Goal: Task Accomplishment & Management: Use online tool/utility

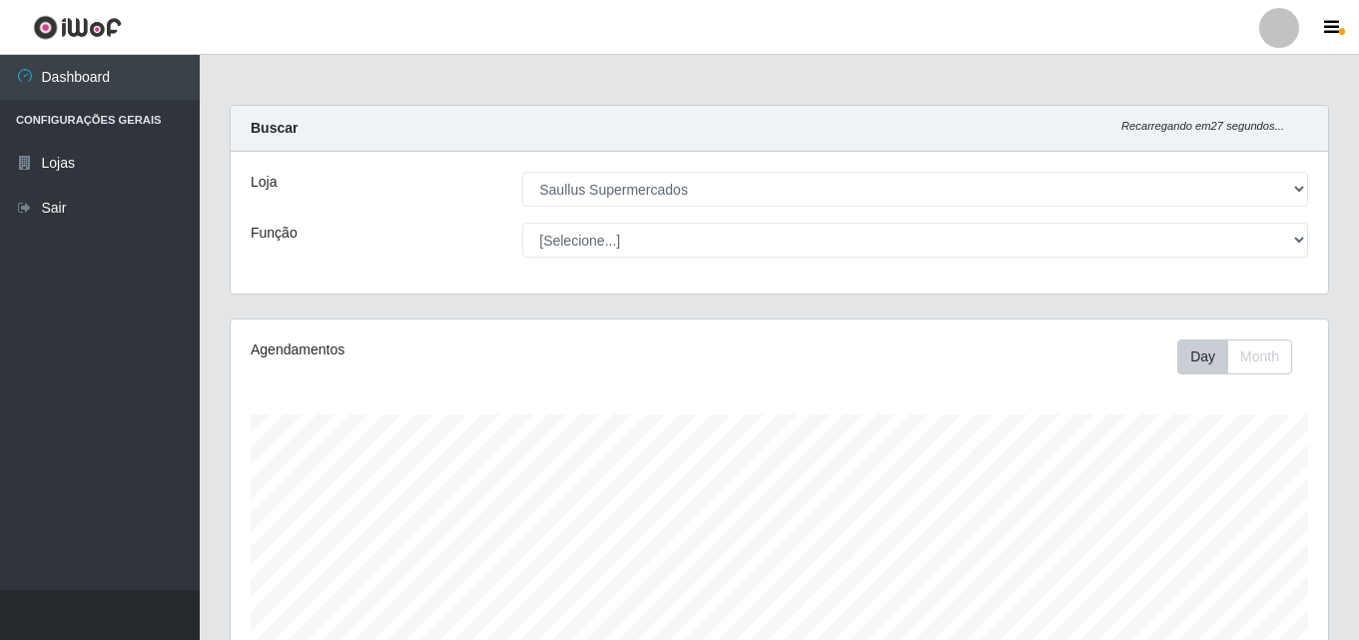
select select "423"
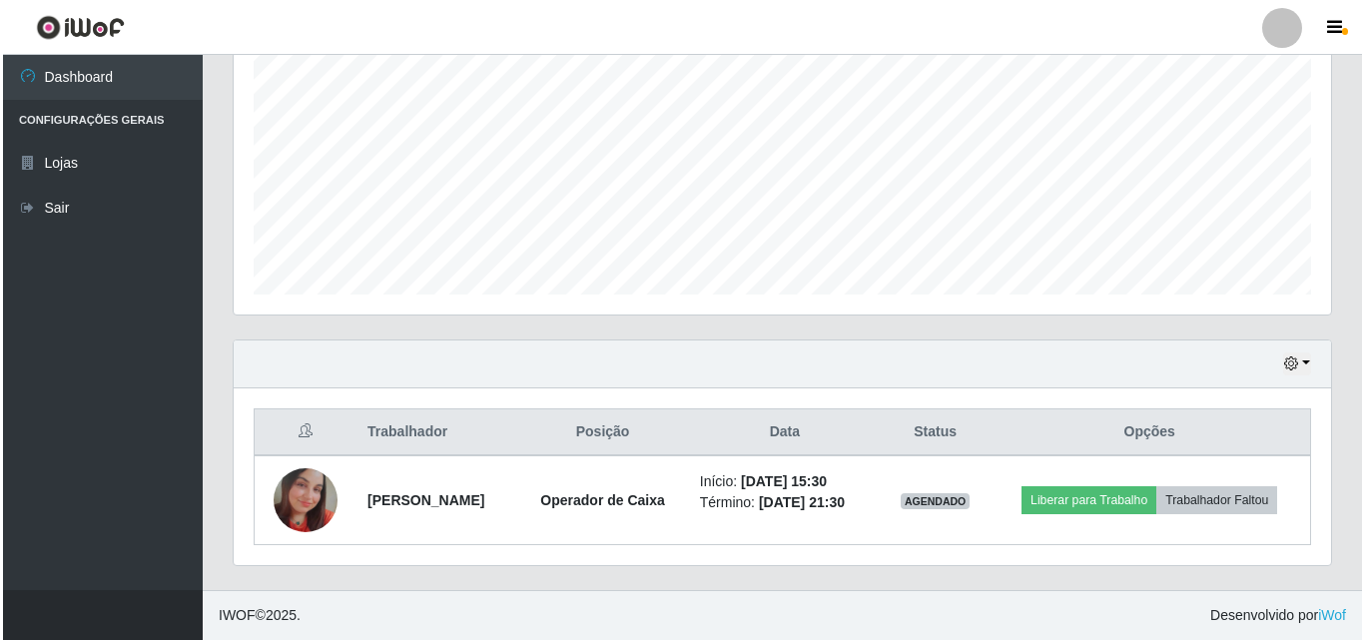
scroll to position [414, 1097]
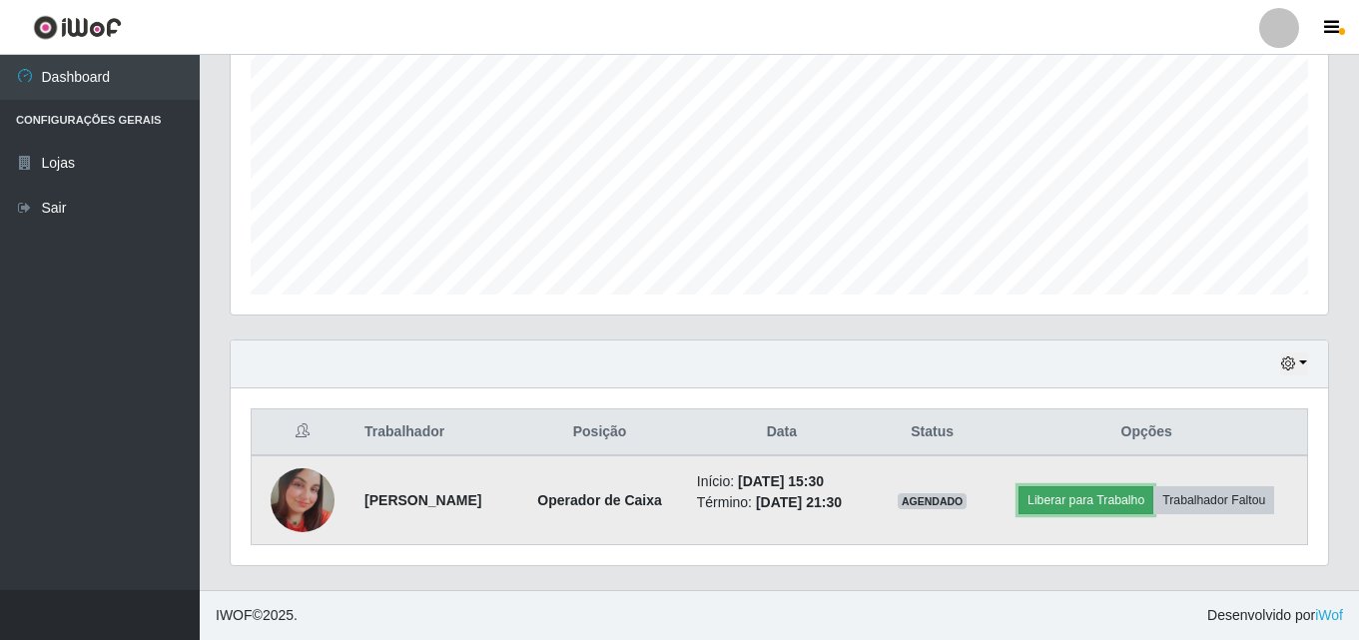
click at [1109, 508] on button "Liberar para Trabalho" at bounding box center [1086, 500] width 135 height 28
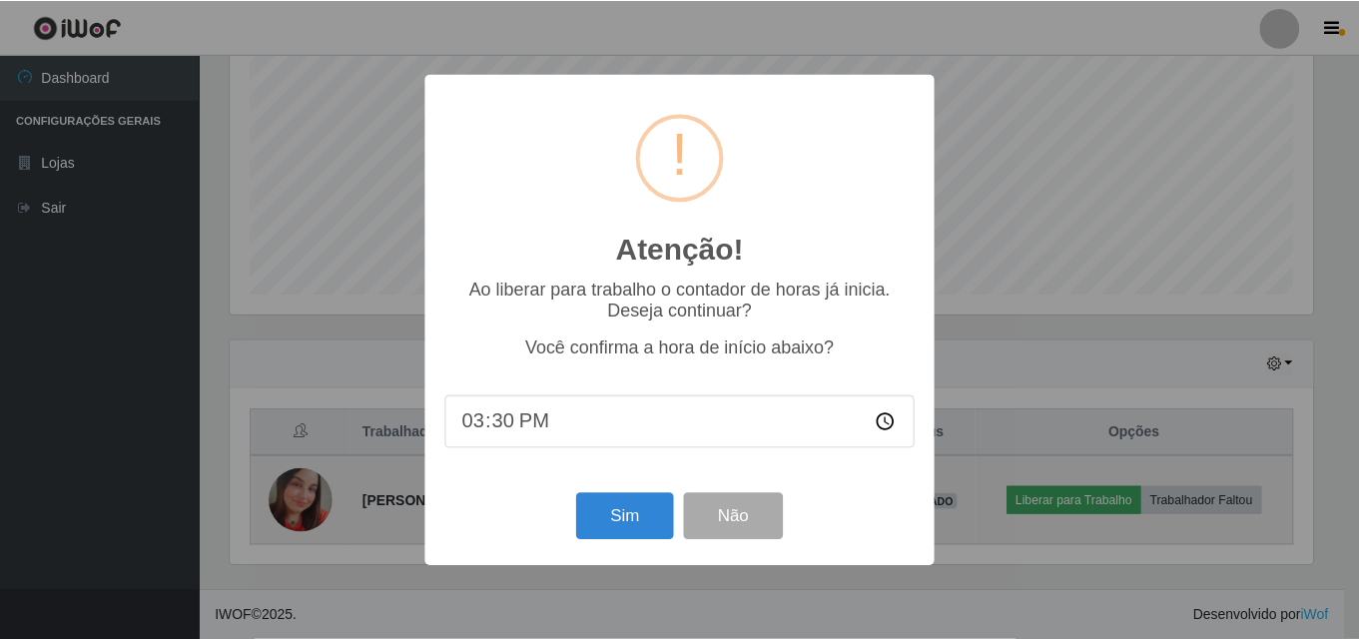
scroll to position [414, 1087]
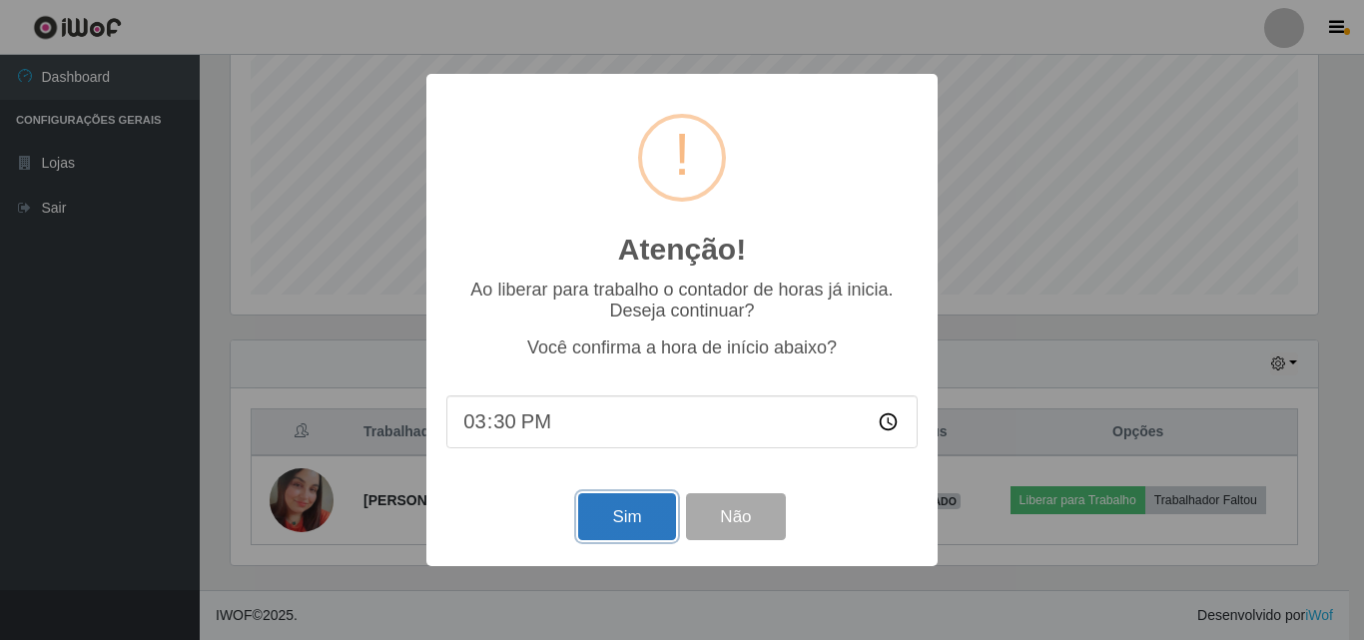
click at [662, 515] on button "Sim" at bounding box center [626, 516] width 97 height 47
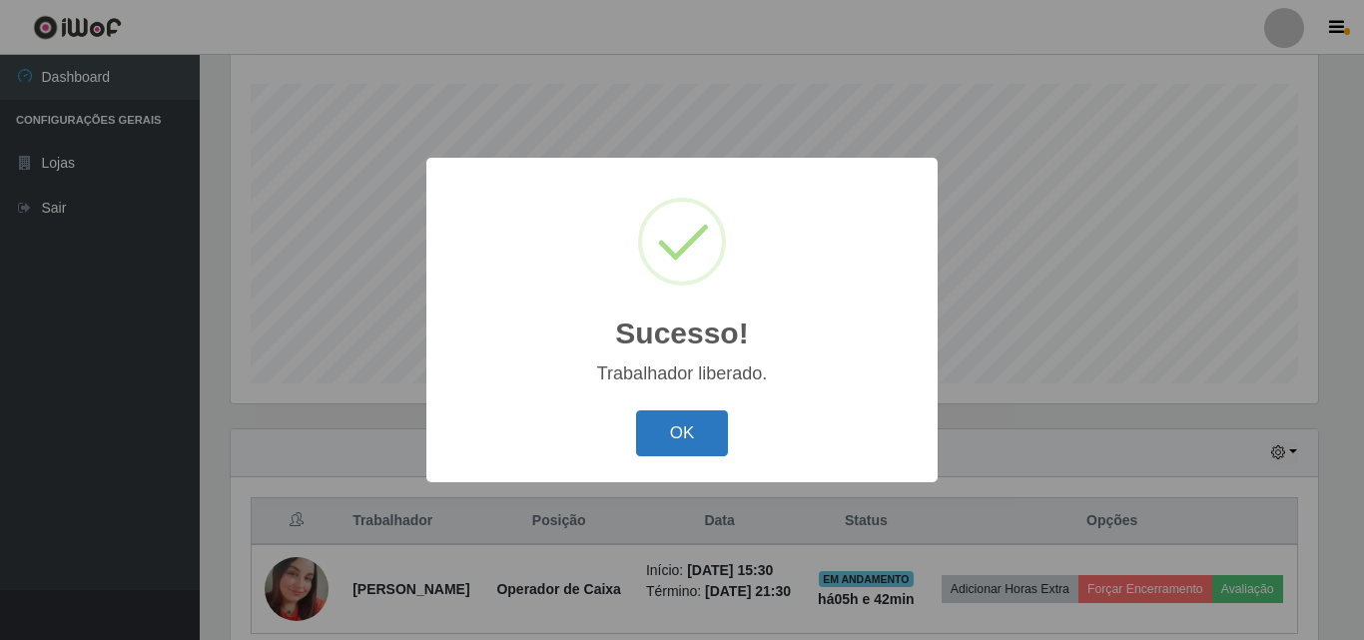
click at [677, 444] on button "OK" at bounding box center [682, 433] width 93 height 47
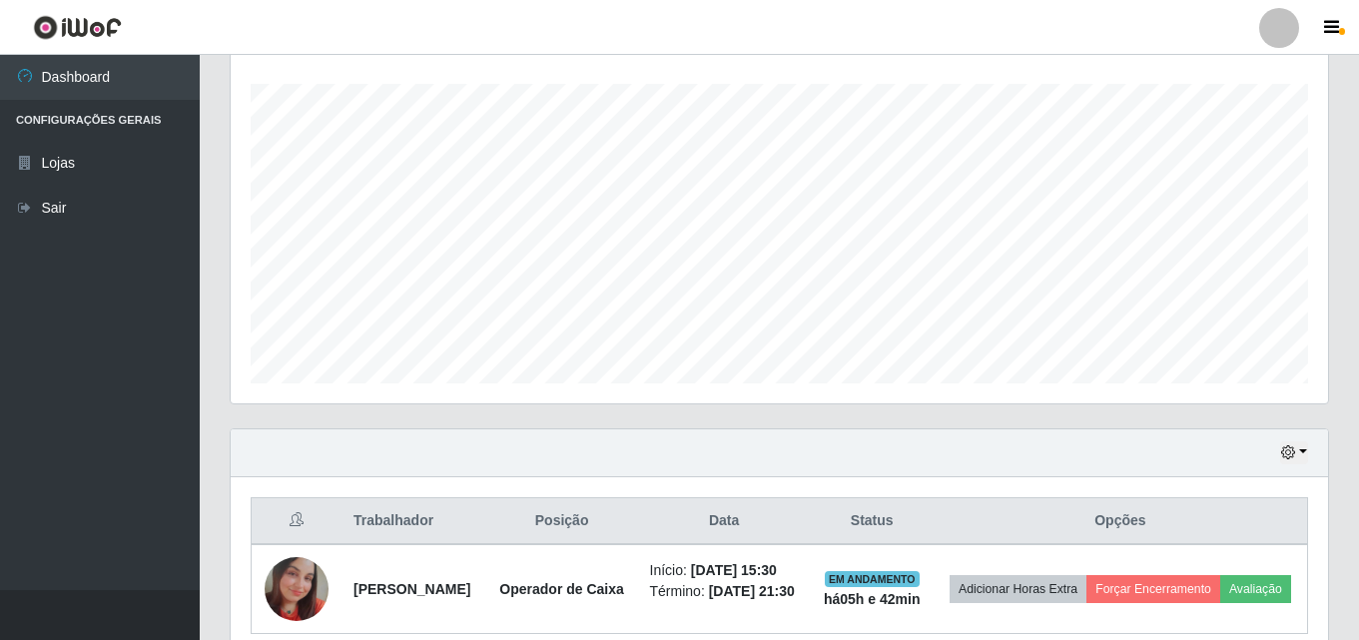
scroll to position [434, 0]
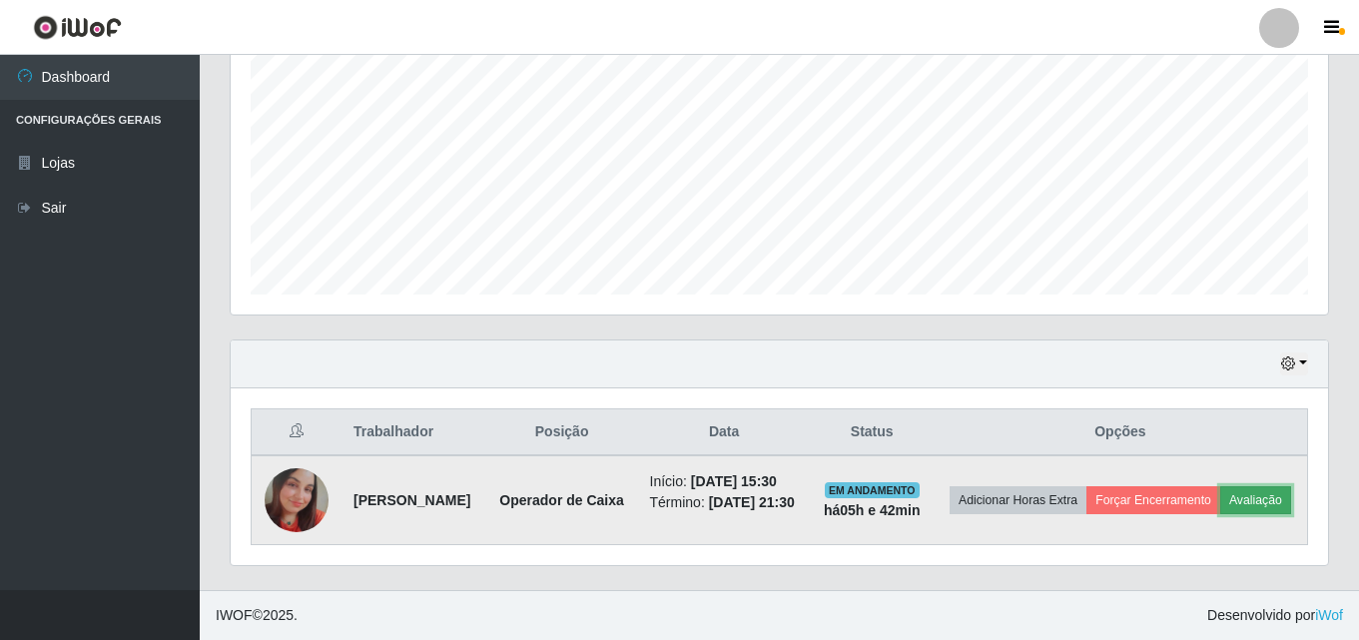
click at [1220, 512] on button "Avaliação" at bounding box center [1255, 500] width 71 height 28
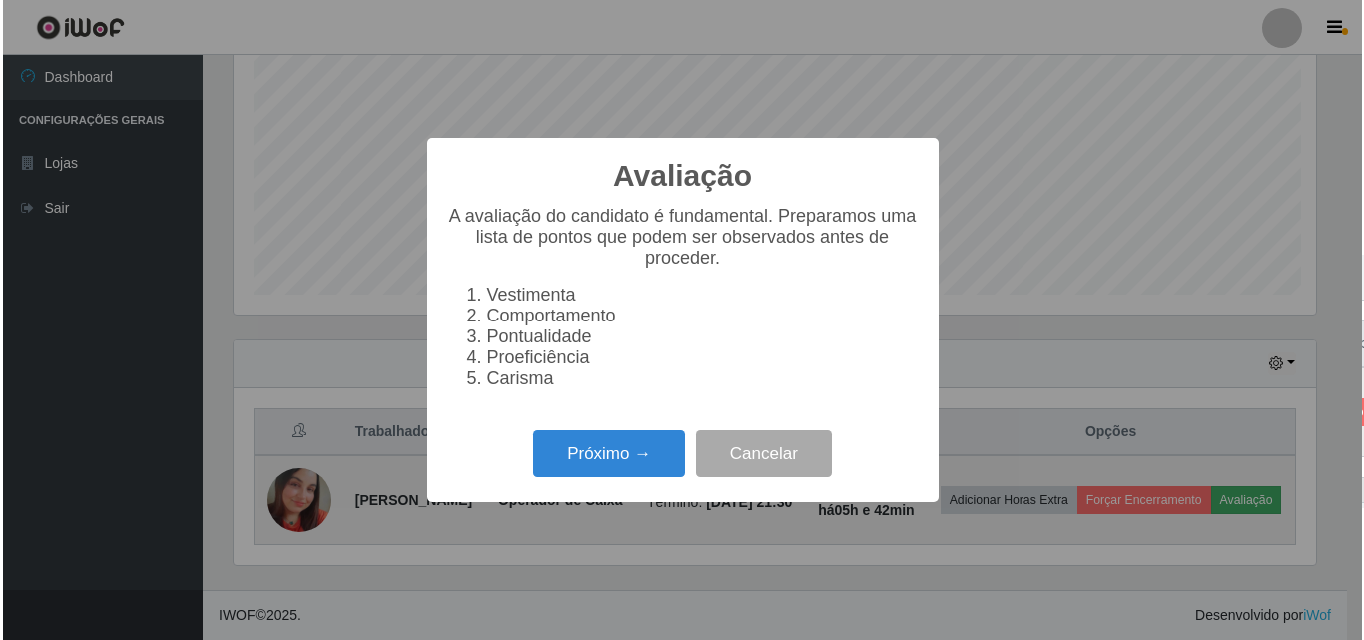
scroll to position [414, 1087]
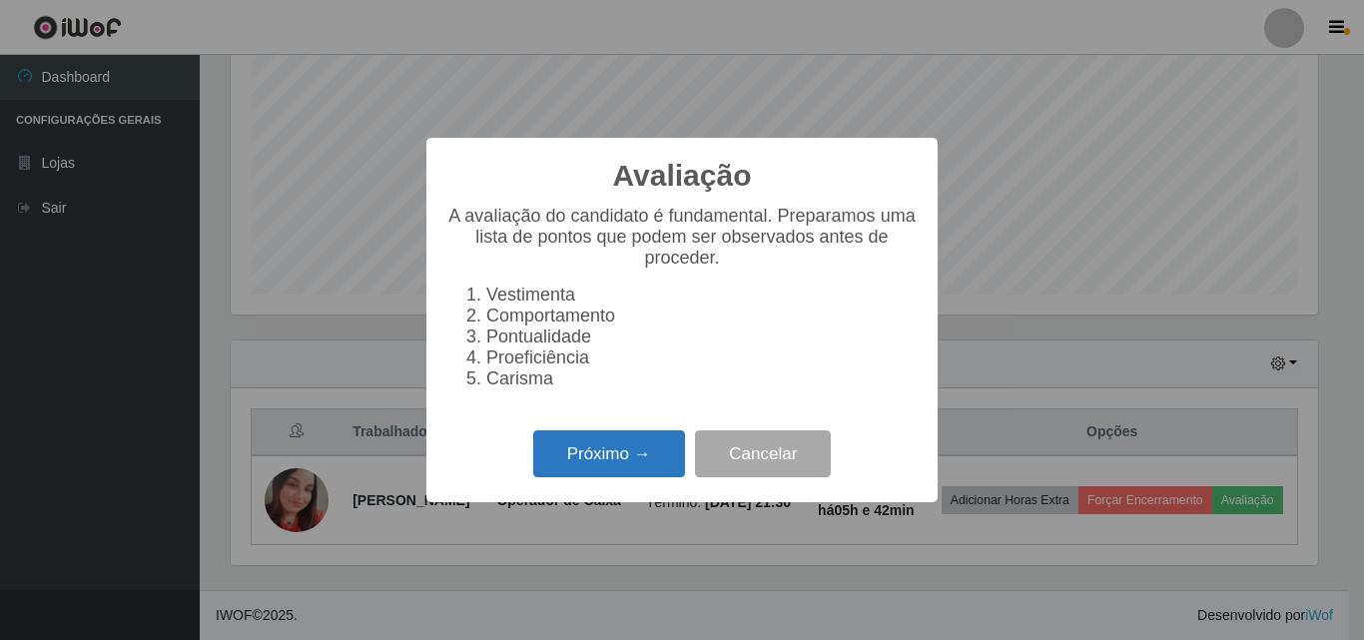
click at [573, 442] on button "Próximo →" at bounding box center [609, 453] width 152 height 47
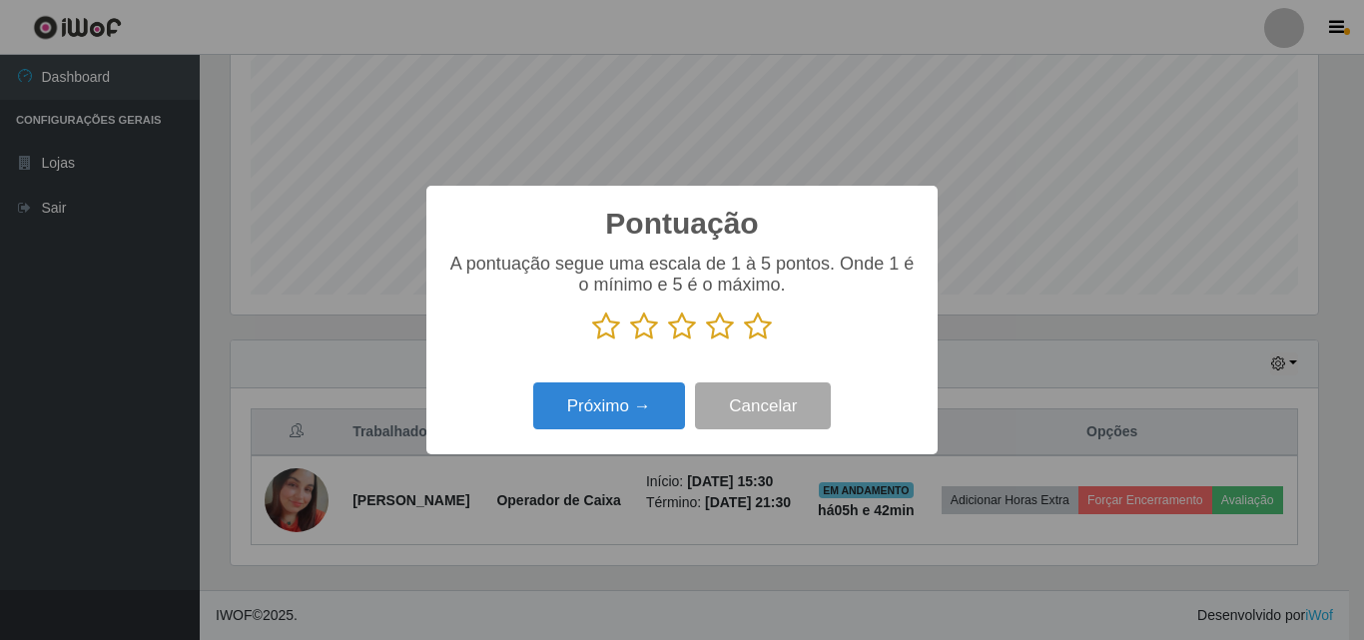
click at [760, 336] on icon at bounding box center [758, 327] width 28 height 30
click at [744, 342] on input "radio" at bounding box center [744, 342] width 0 height 0
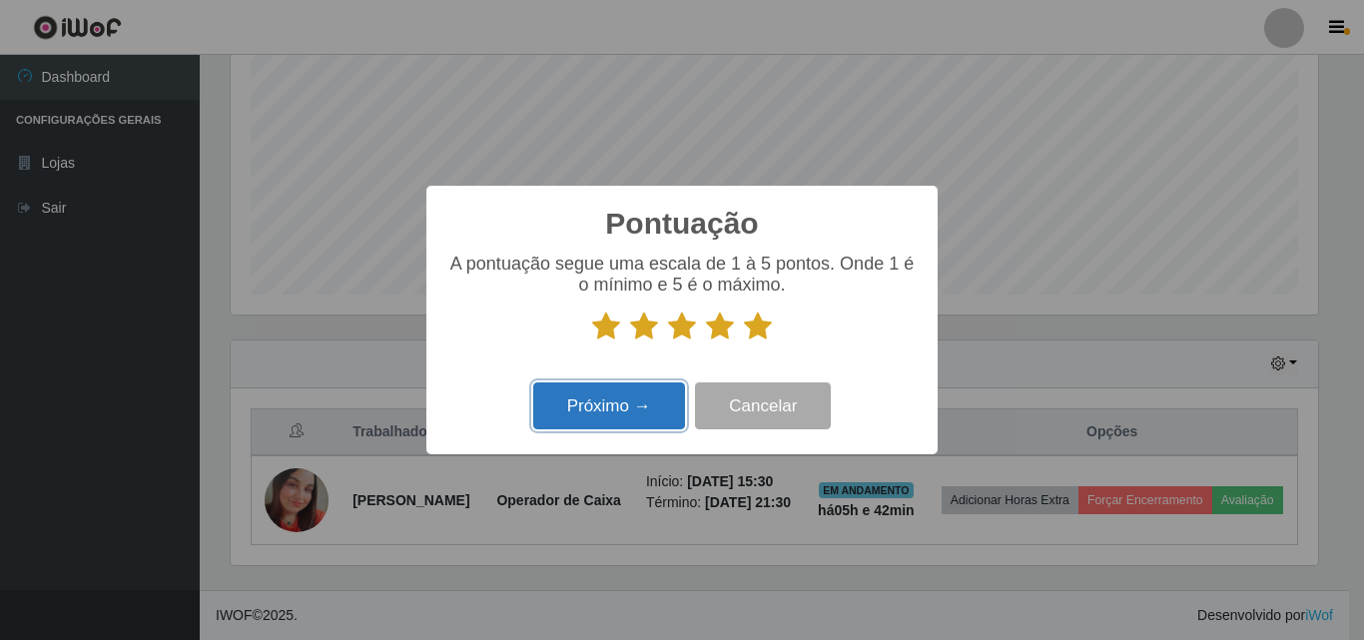
click at [613, 421] on button "Próximo →" at bounding box center [609, 405] width 152 height 47
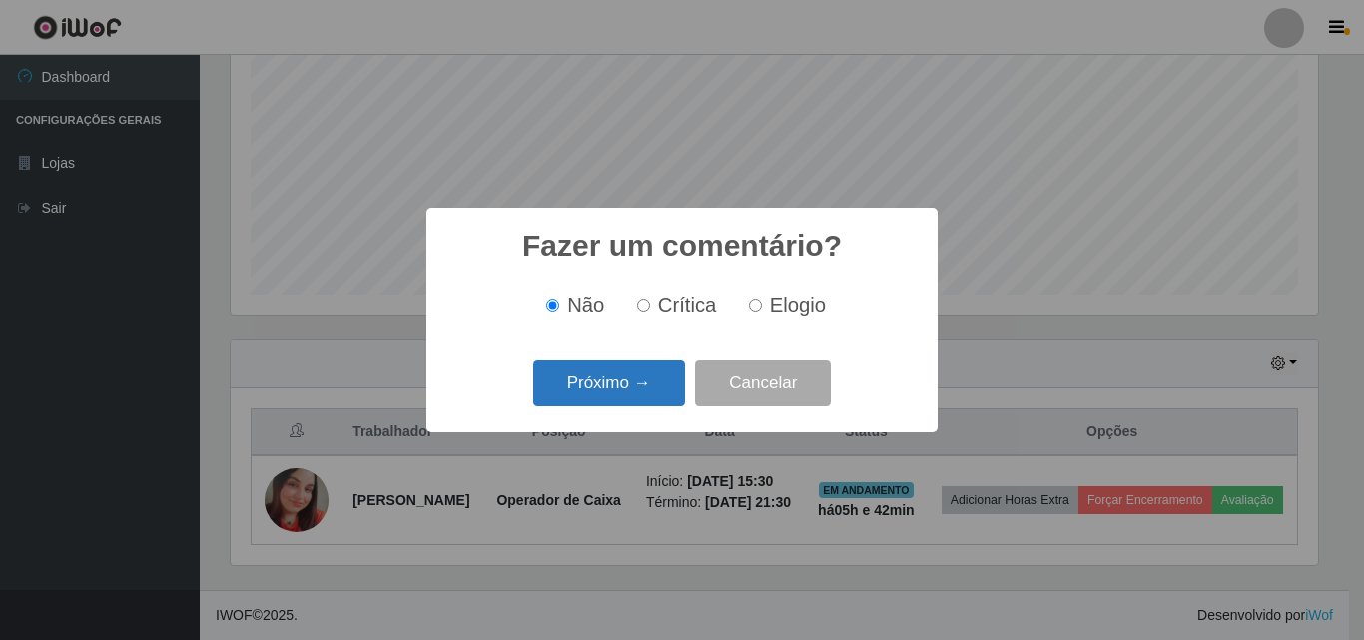
click at [606, 381] on button "Próximo →" at bounding box center [609, 383] width 152 height 47
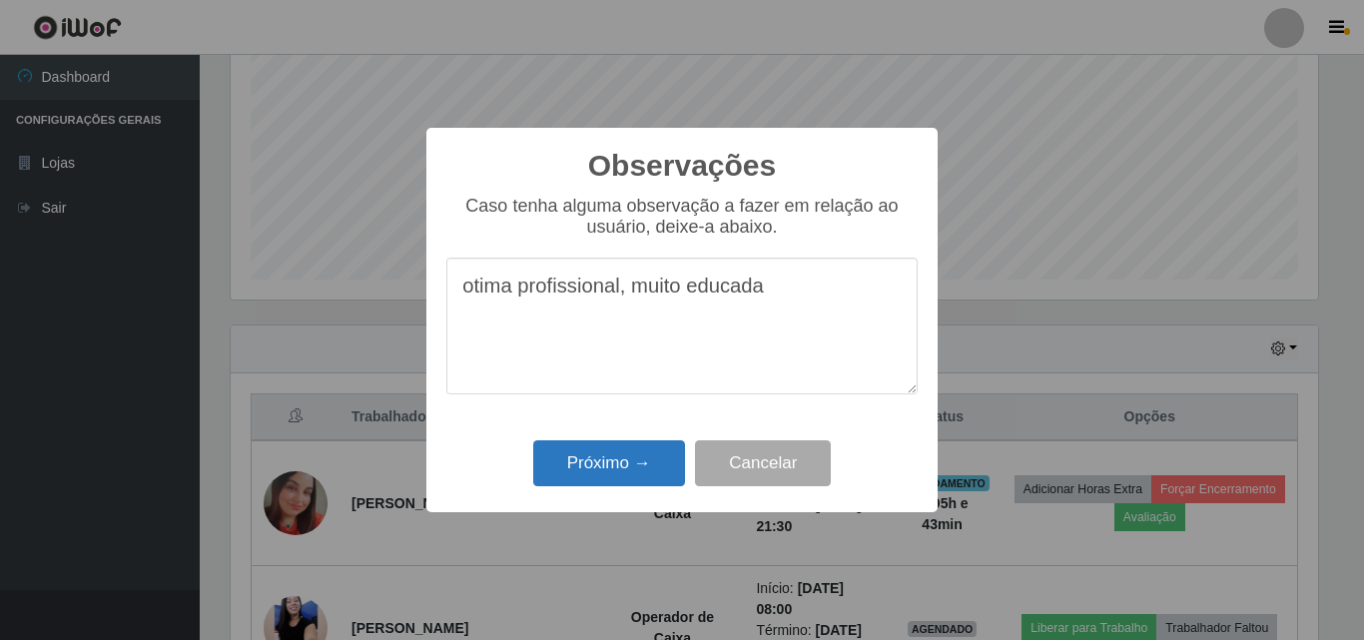
type textarea "otima profissional, muito educada"
click at [637, 464] on button "Próximo →" at bounding box center [609, 463] width 152 height 47
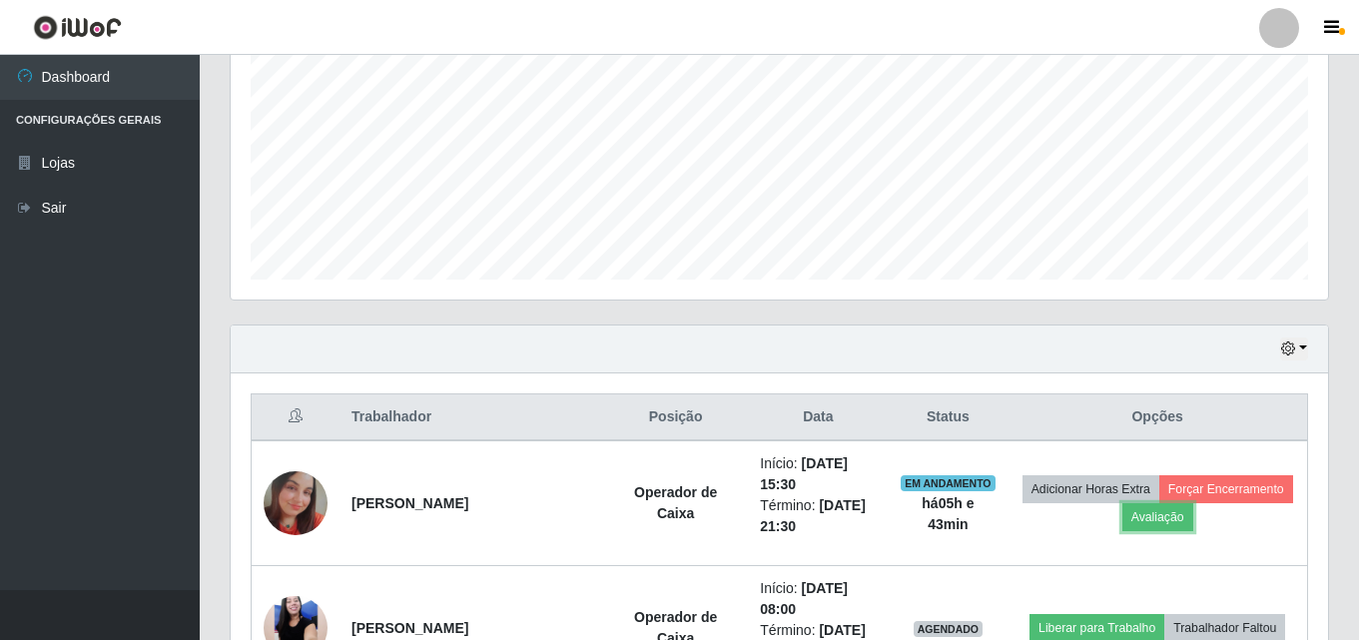
scroll to position [414, 1097]
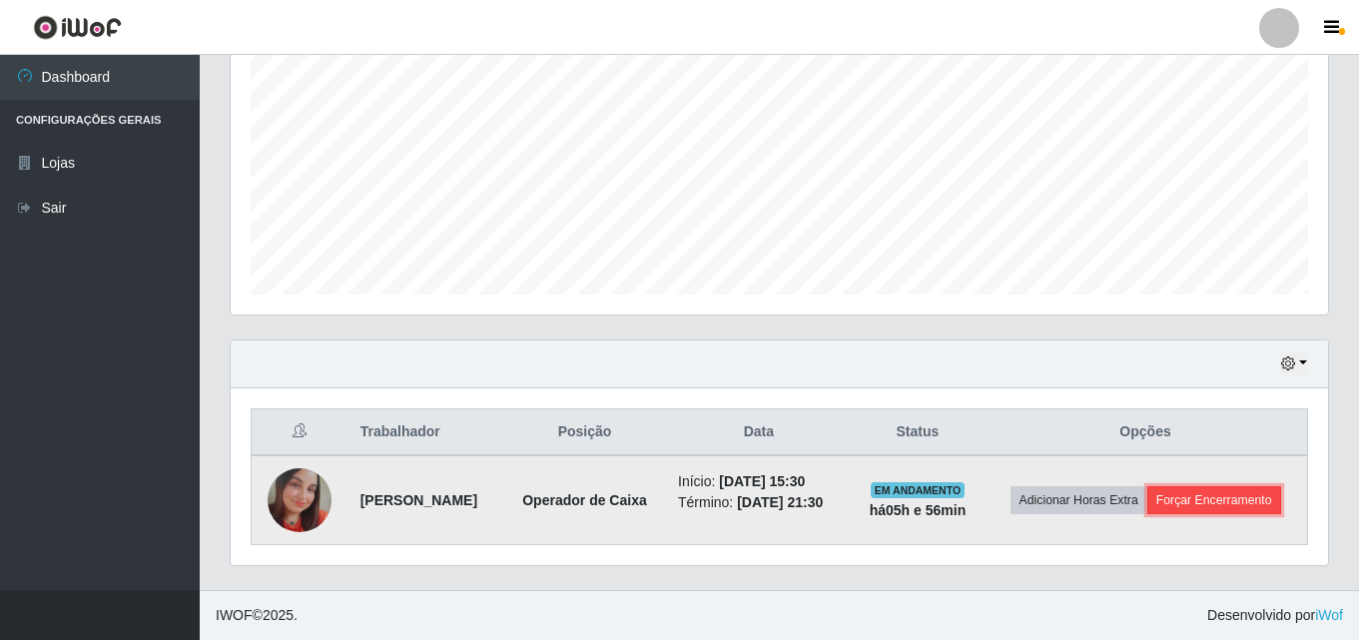
click at [1147, 507] on button "Forçar Encerramento" at bounding box center [1214, 500] width 134 height 28
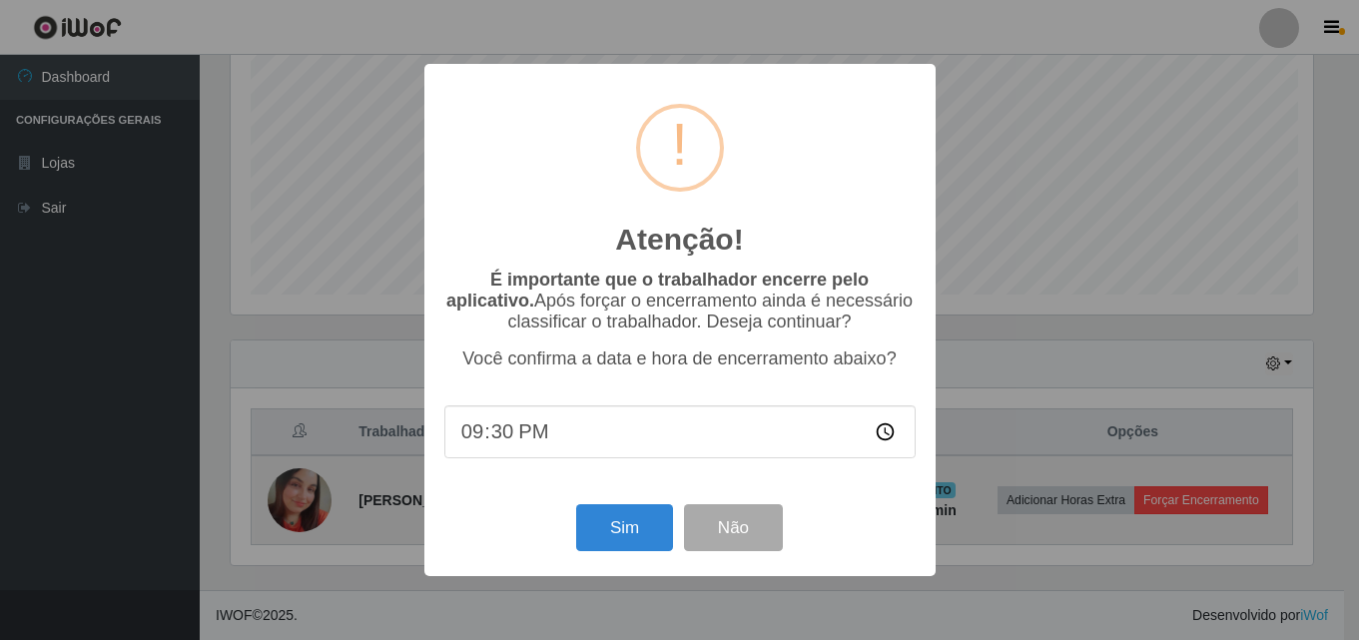
scroll to position [414, 1087]
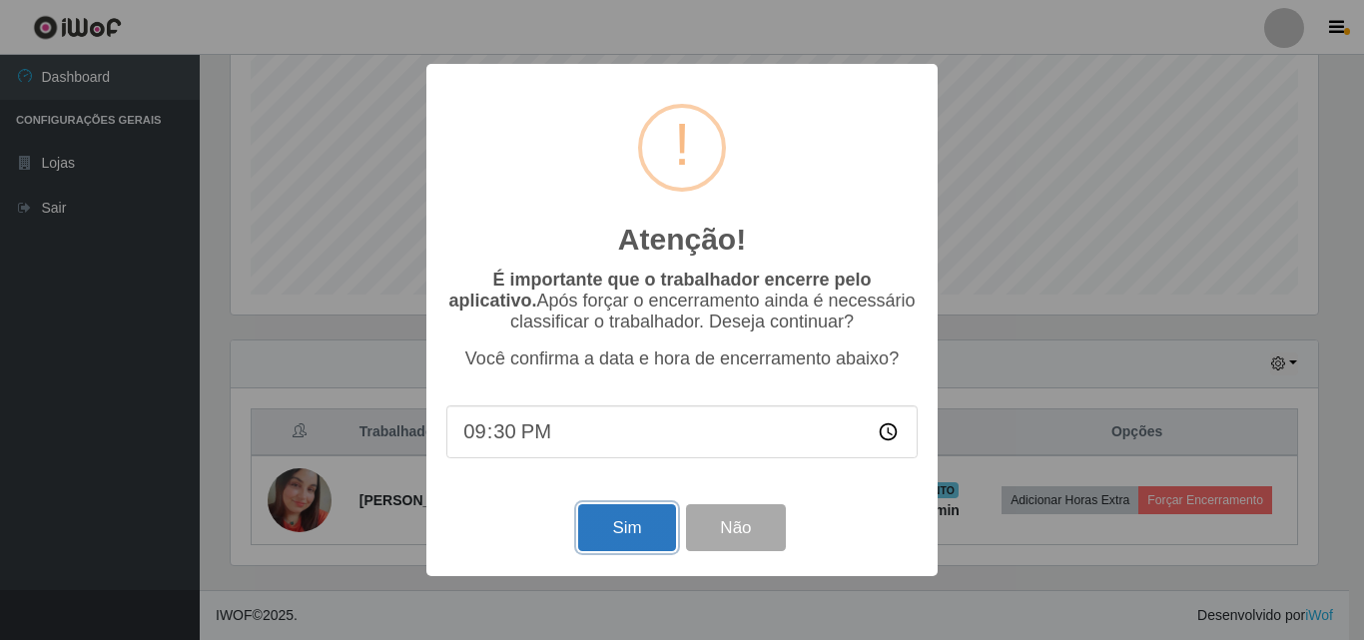
click at [605, 541] on button "Sim" at bounding box center [626, 527] width 97 height 47
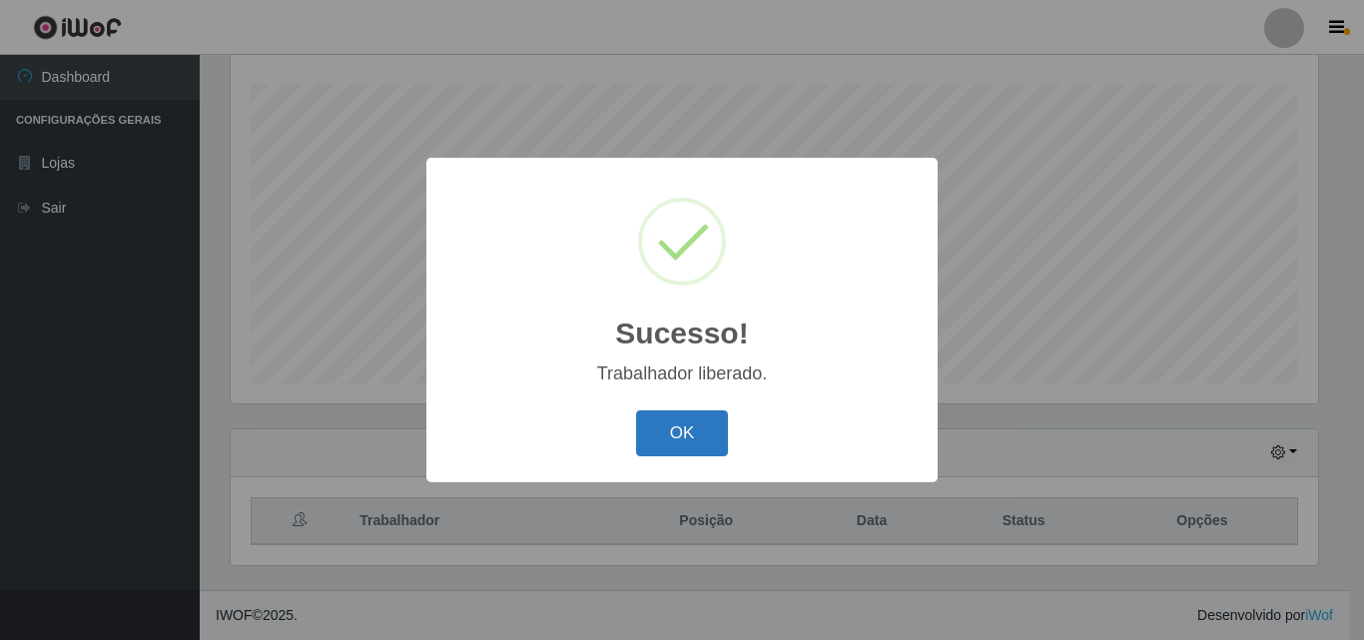
click at [685, 448] on button "OK" at bounding box center [682, 433] width 93 height 47
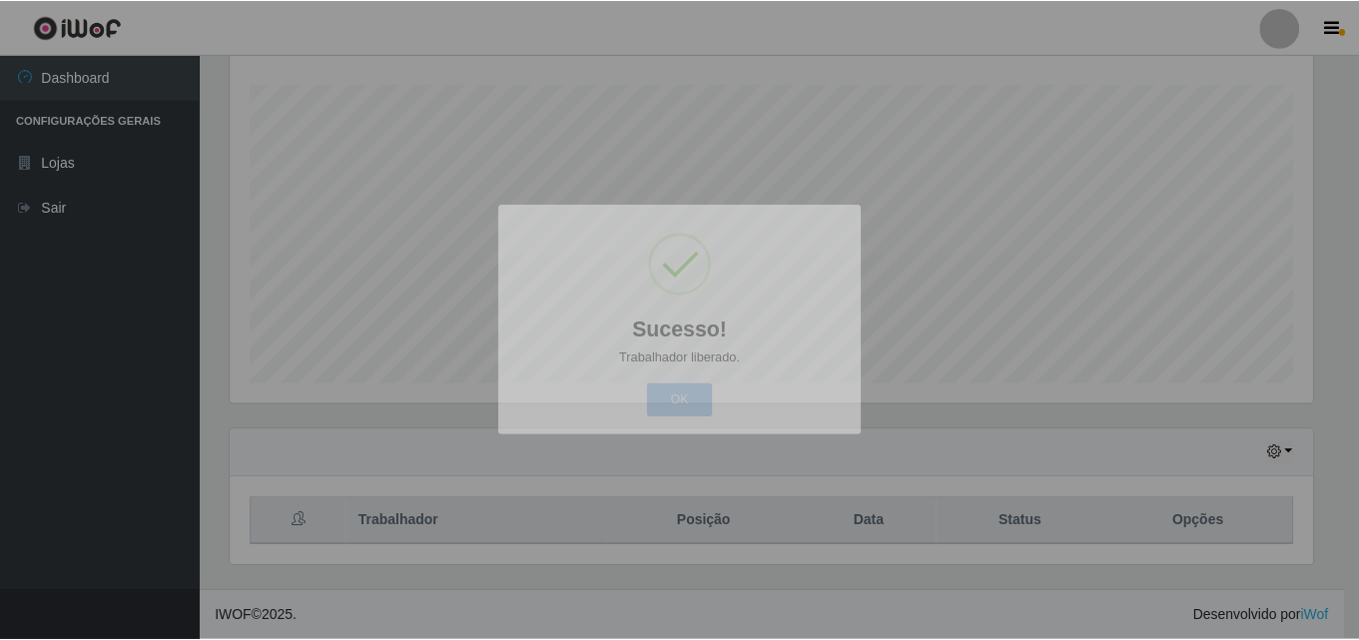
scroll to position [414, 1097]
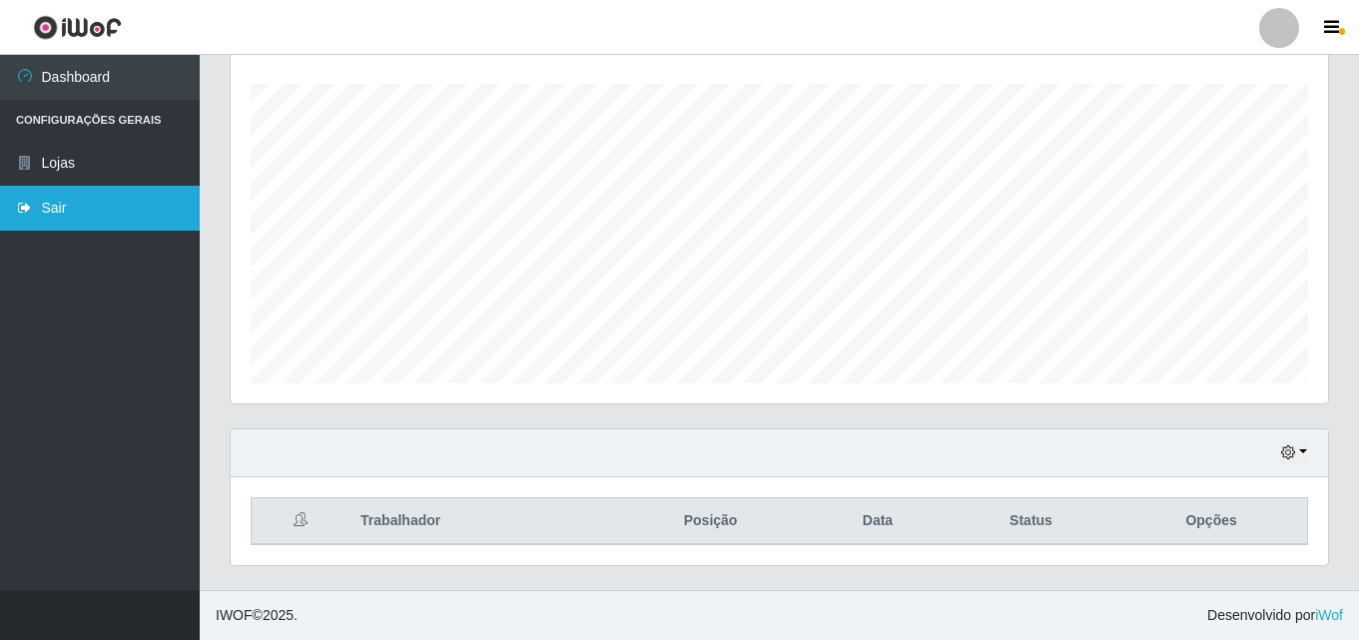
click at [128, 199] on link "Sair" at bounding box center [100, 208] width 200 height 45
